Goal: Task Accomplishment & Management: Use online tool/utility

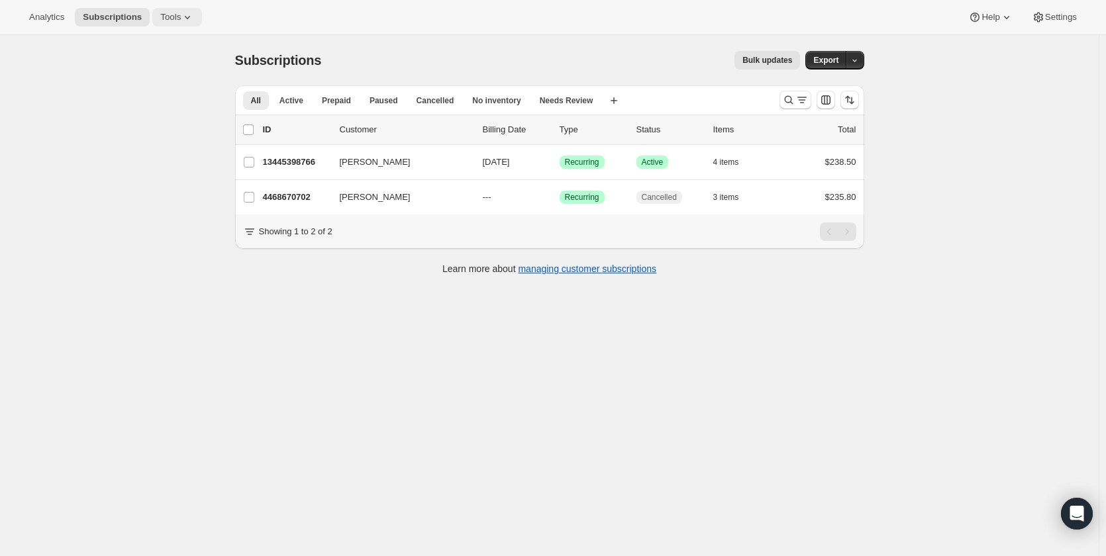
click at [162, 12] on span "Tools" at bounding box center [170, 17] width 21 height 11
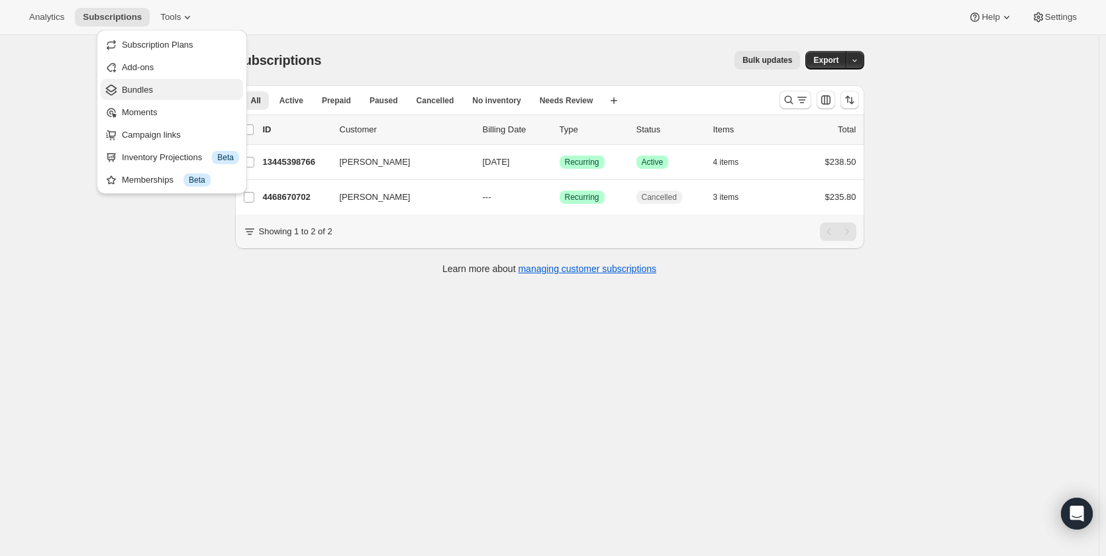
click at [146, 87] on span "Bundles" at bounding box center [137, 90] width 31 height 10
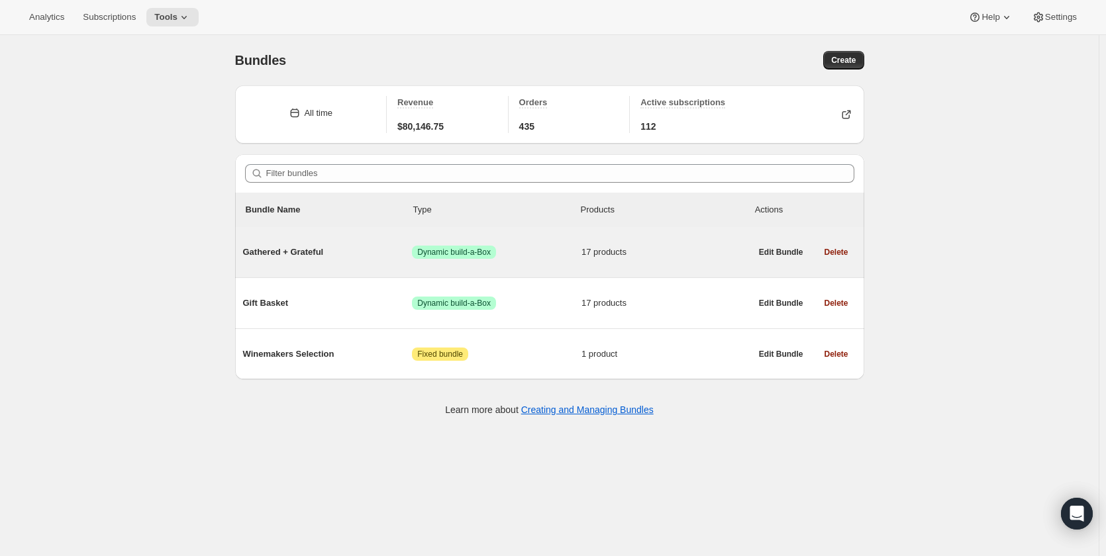
click at [313, 253] on span "Gathered + Grateful" at bounding box center [327, 252] width 169 height 13
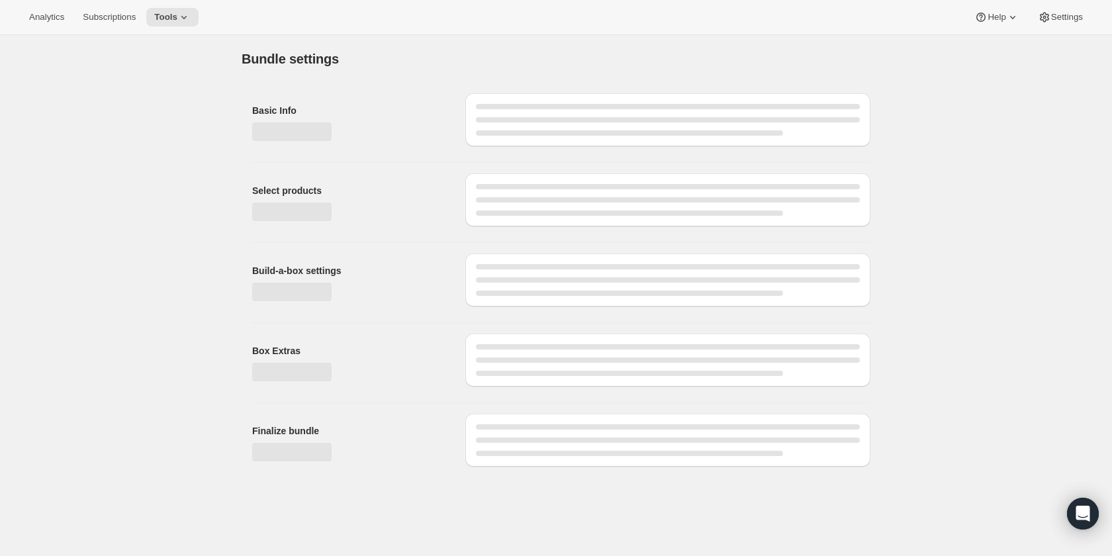
type input "Gathered + Grateful"
radio input "true"
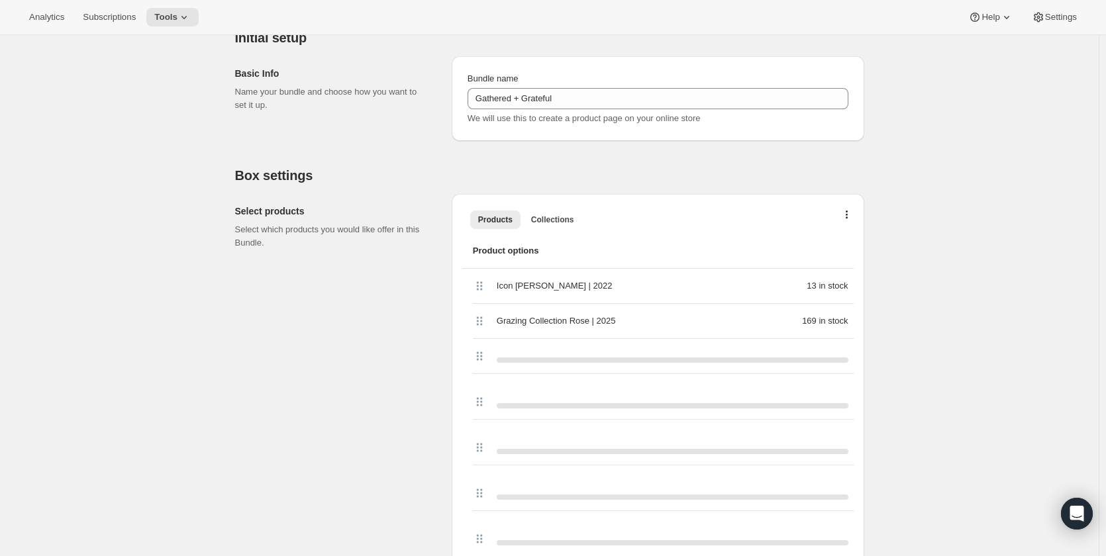
scroll to position [336, 0]
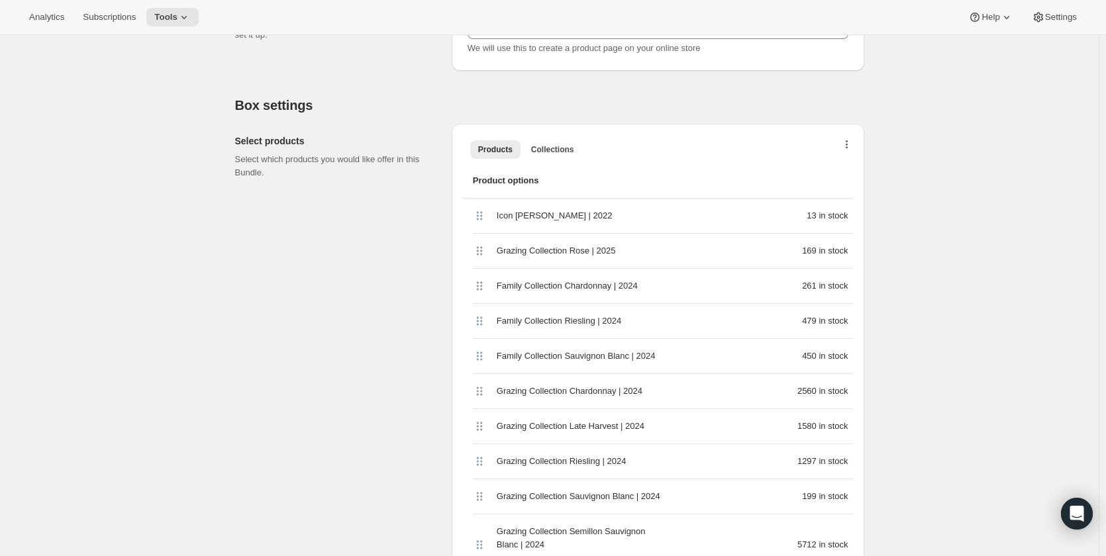
click at [852, 143] on button "button" at bounding box center [846, 147] width 13 height 13
click at [759, 160] on div "Products Collections More views Products Collections More views" at bounding box center [657, 148] width 391 height 29
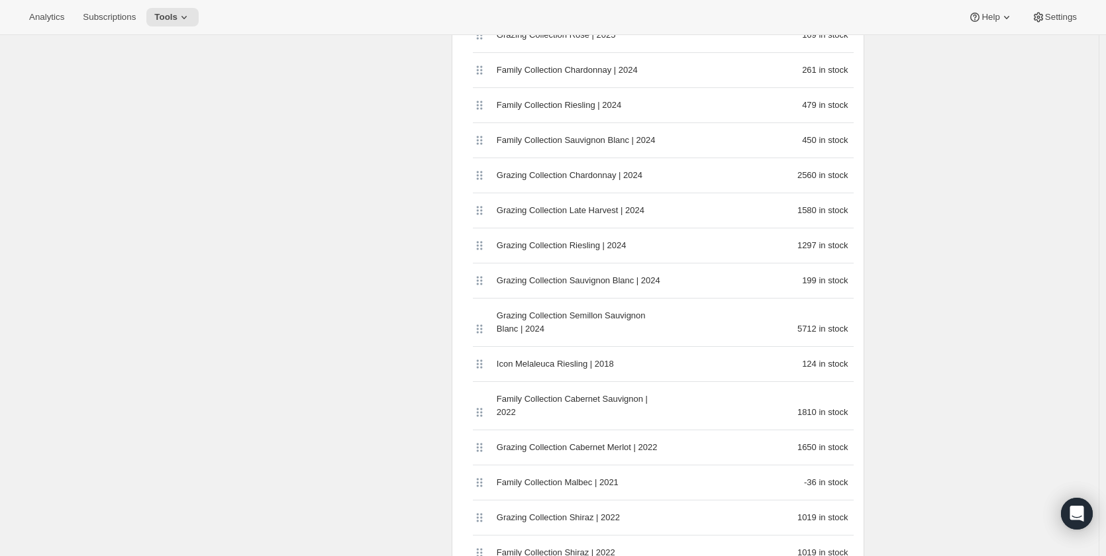
scroll to position [667, 0]
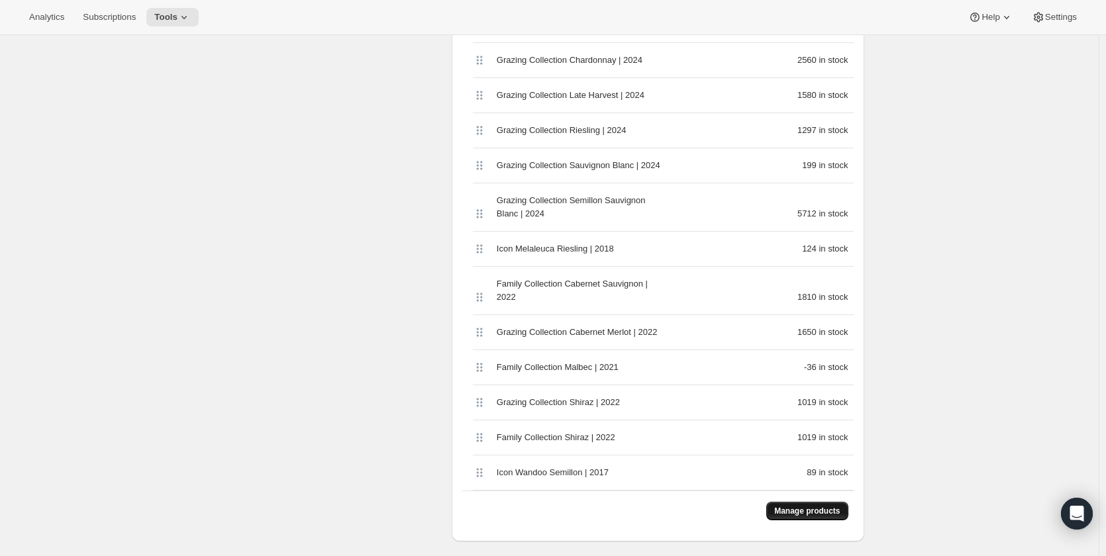
click at [809, 506] on span "Manage products" at bounding box center [807, 511] width 66 height 11
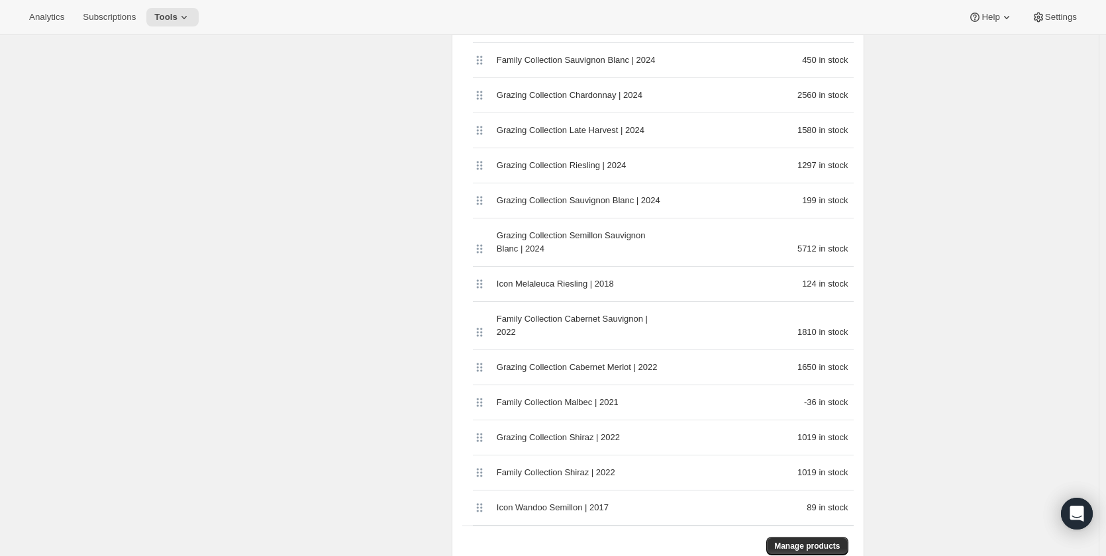
scroll to position [0, 0]
